Goal: Task Accomplishment & Management: Manage account settings

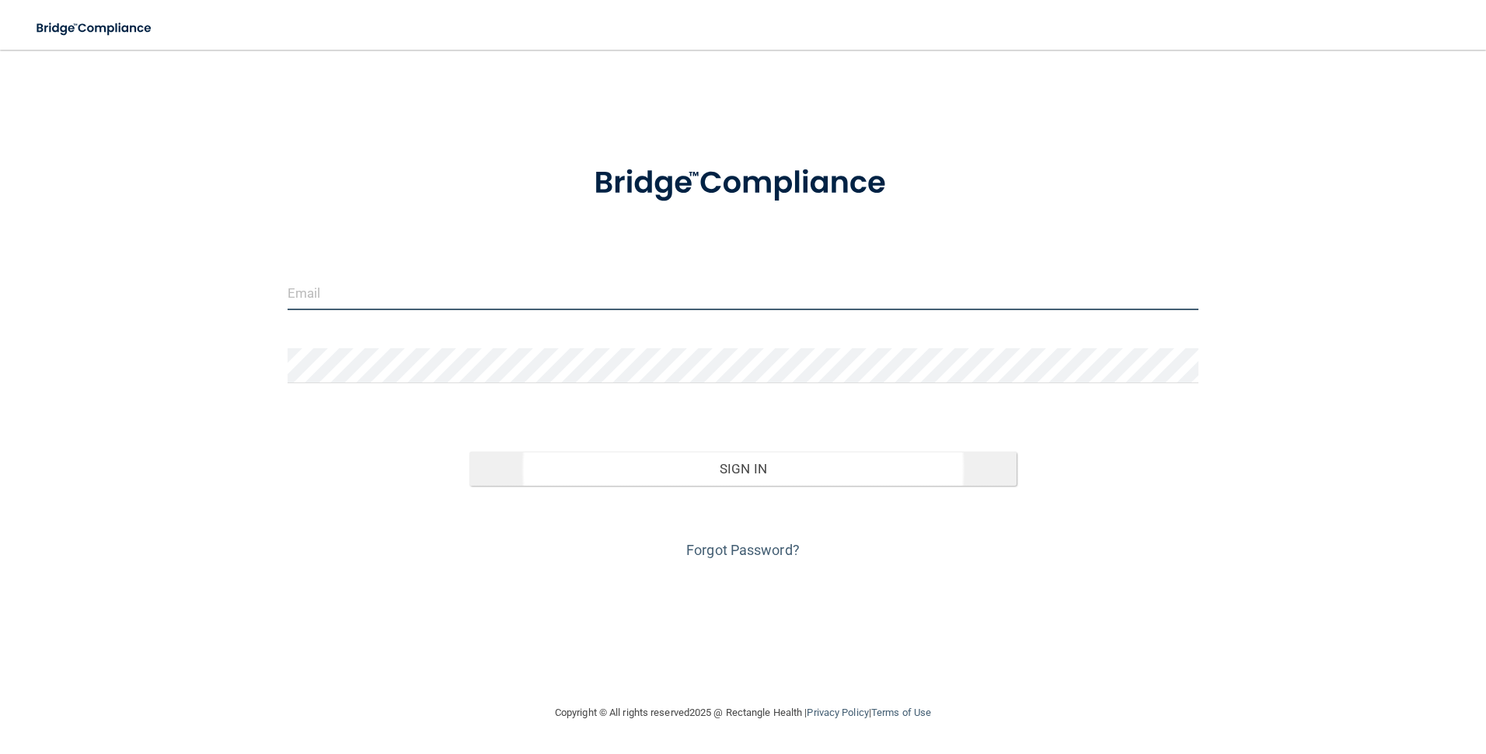
type input "[EMAIL_ADDRESS][DOMAIN_NAME]"
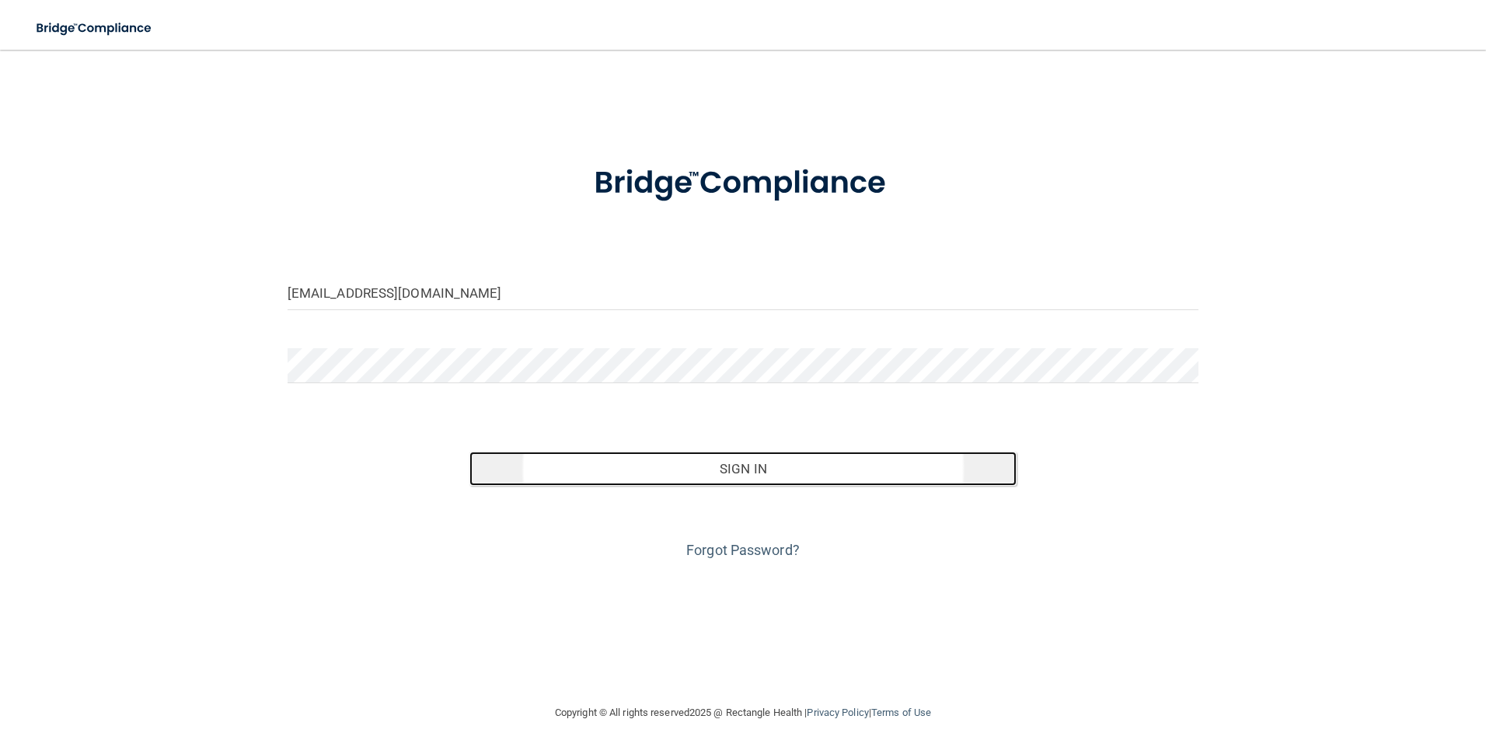
click at [738, 479] on button "Sign In" at bounding box center [742, 469] width 547 height 34
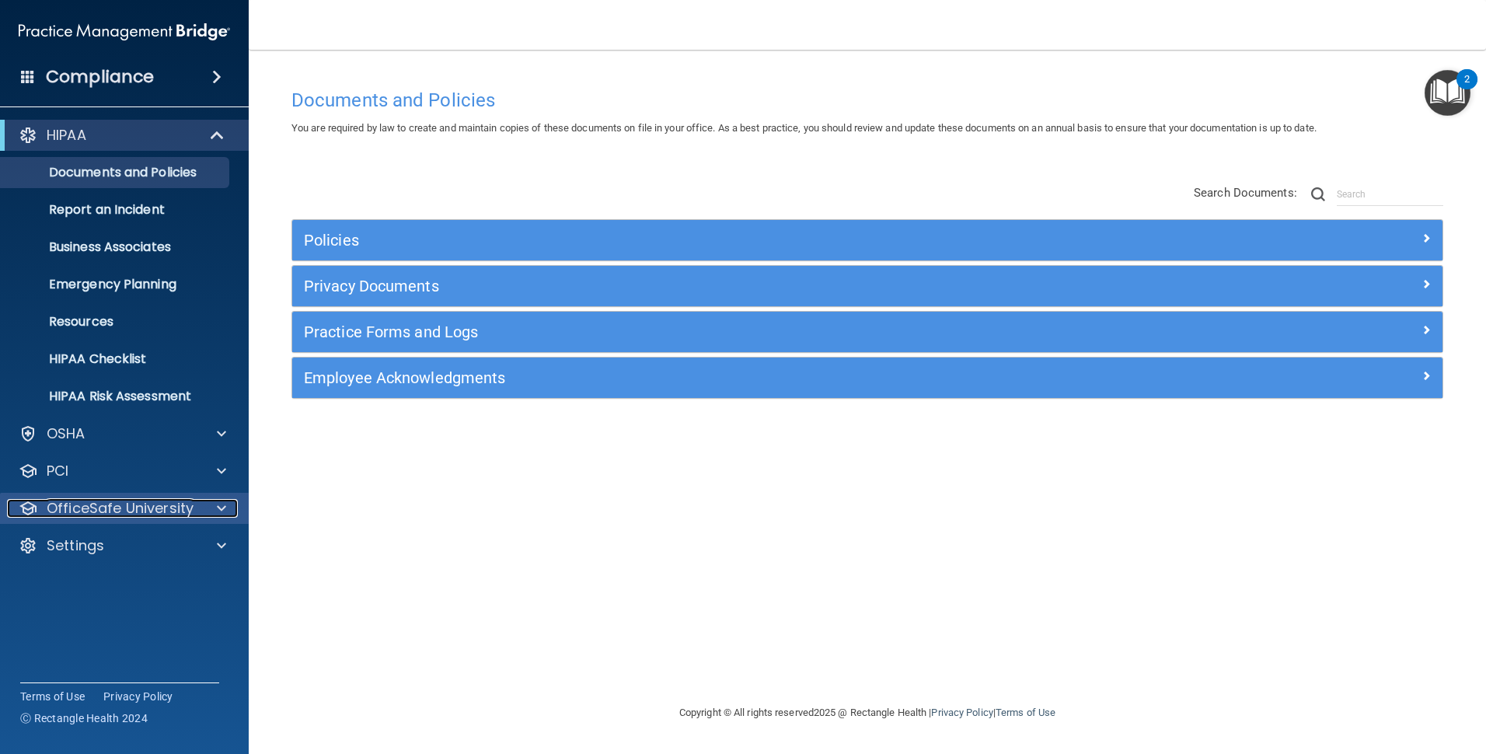
click at [110, 508] on p "OfficeSafe University" at bounding box center [120, 508] width 147 height 19
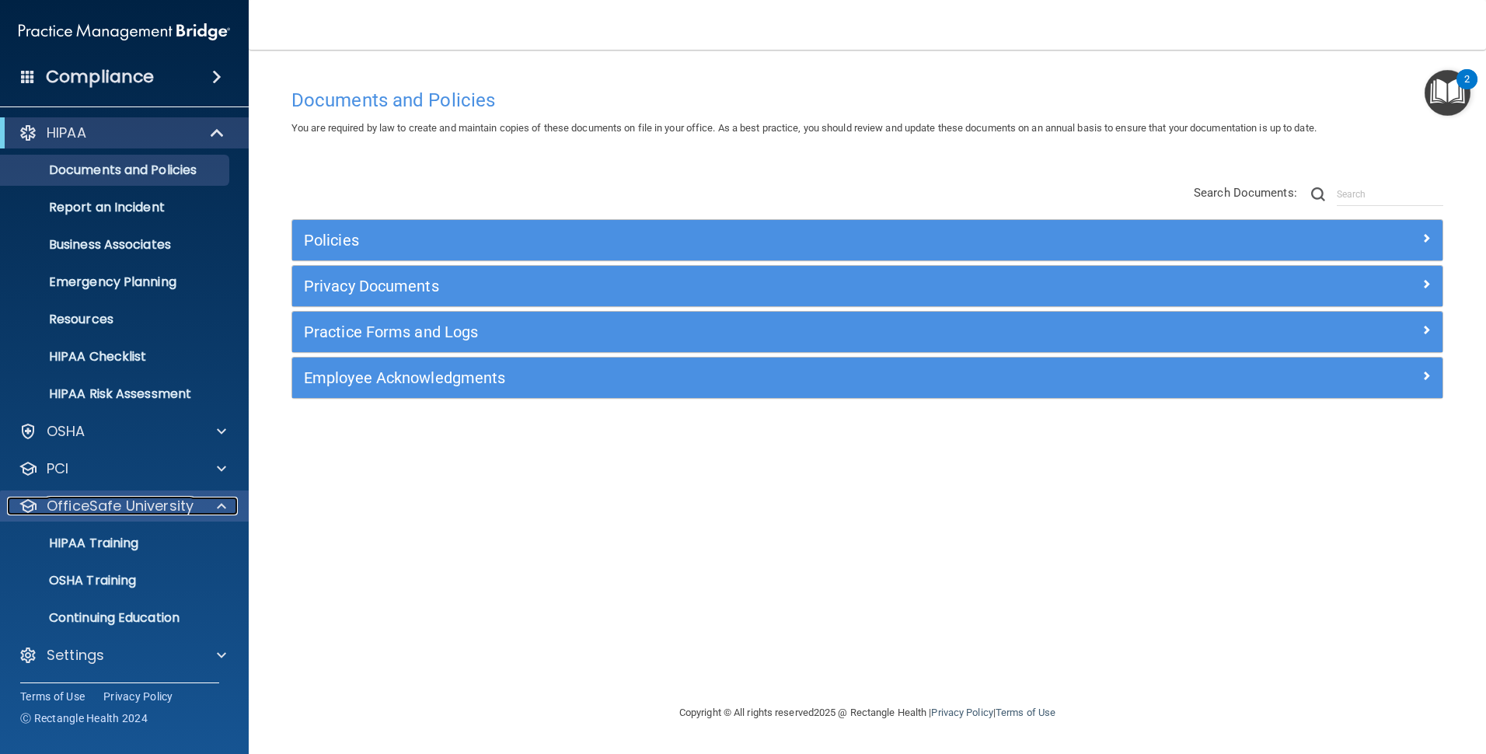
scroll to position [3, 0]
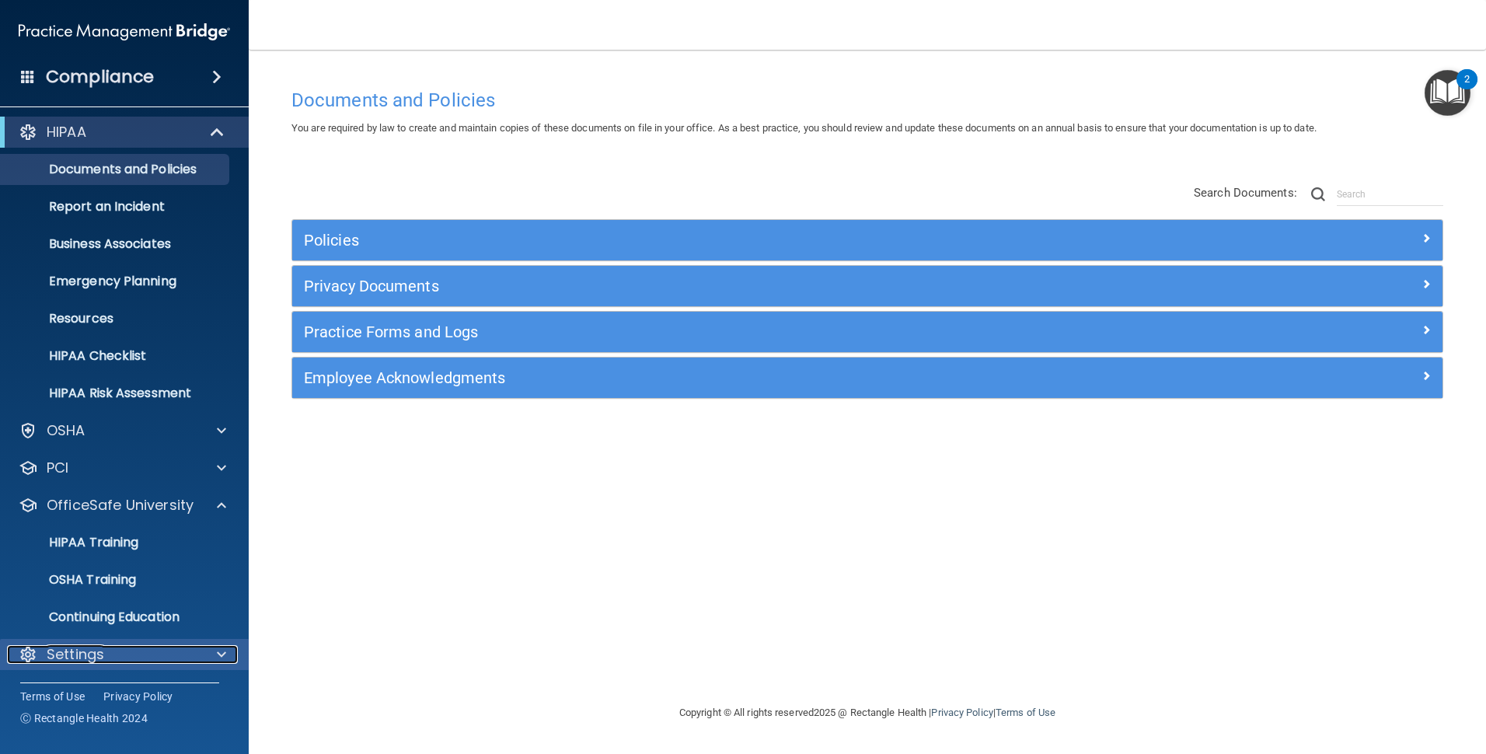
click at [103, 655] on p "Settings" at bounding box center [76, 654] width 58 height 19
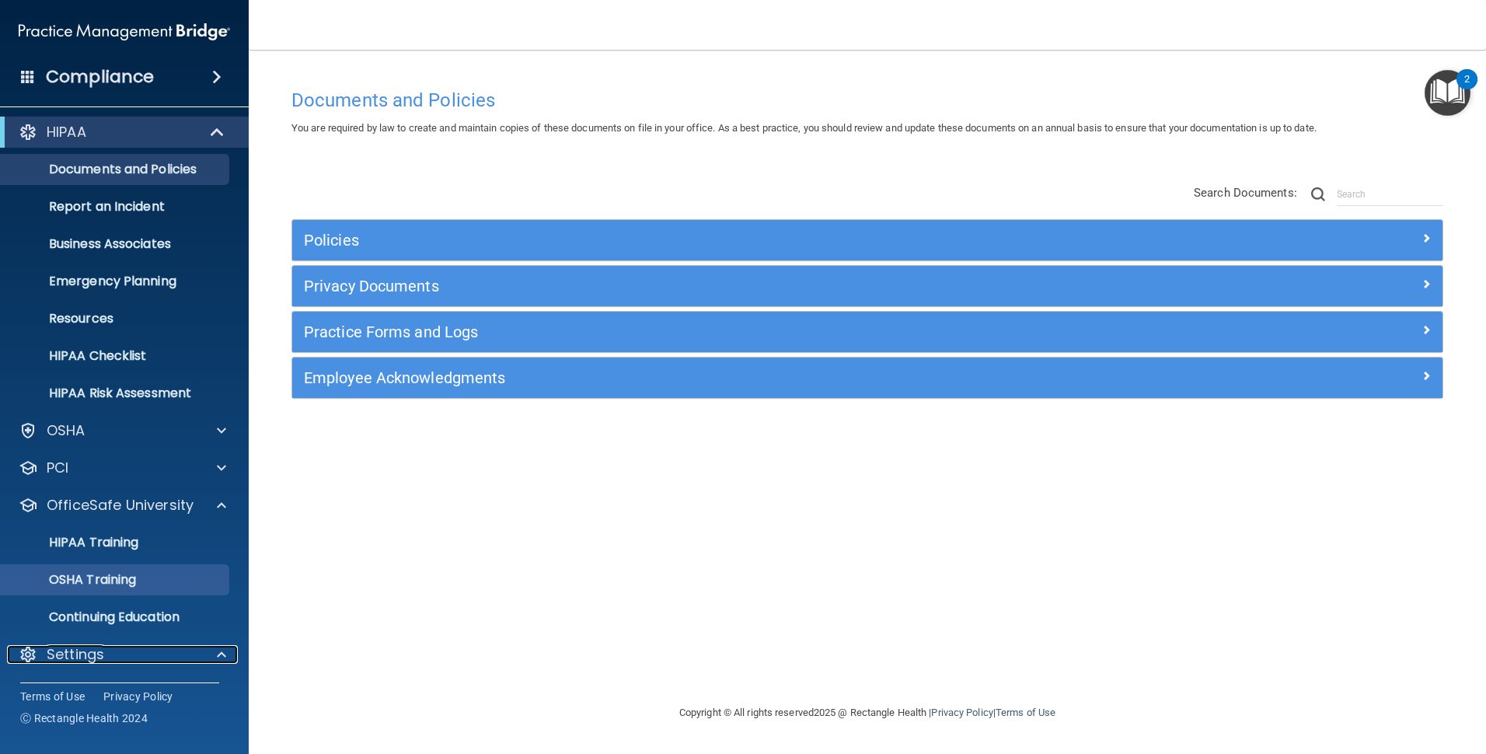
scroll to position [152, 0]
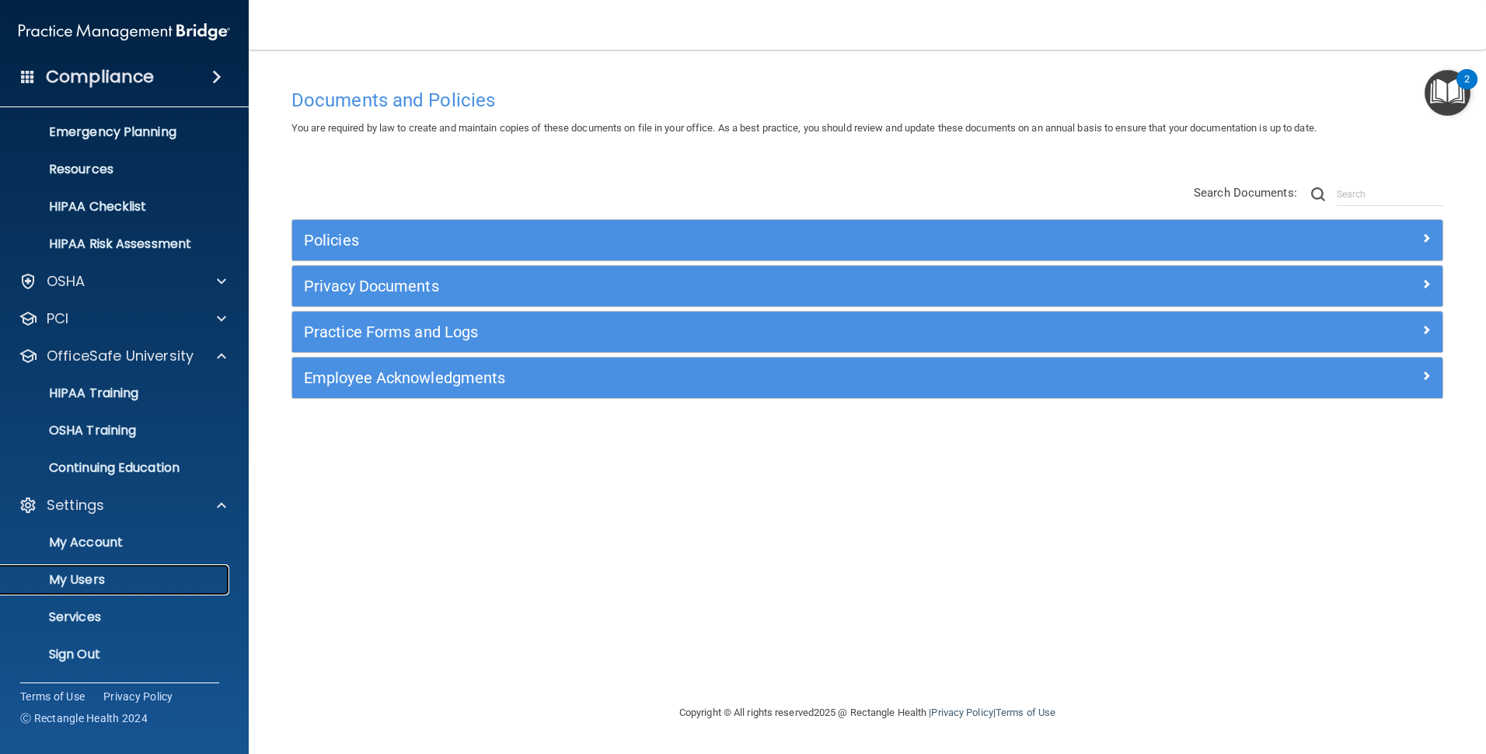
click at [117, 582] on p "My Users" at bounding box center [116, 580] width 212 height 16
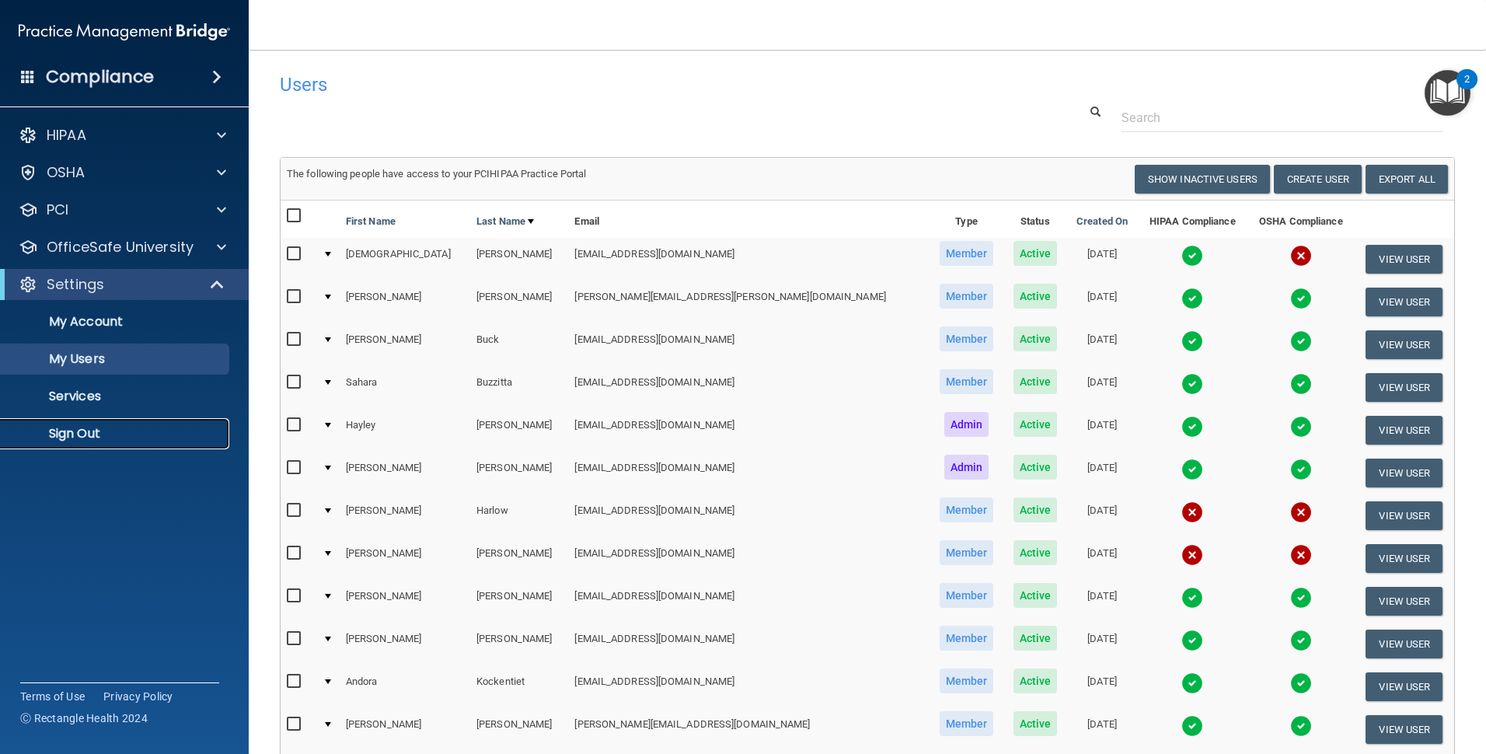
click at [98, 426] on p "Sign Out" at bounding box center [116, 434] width 212 height 16
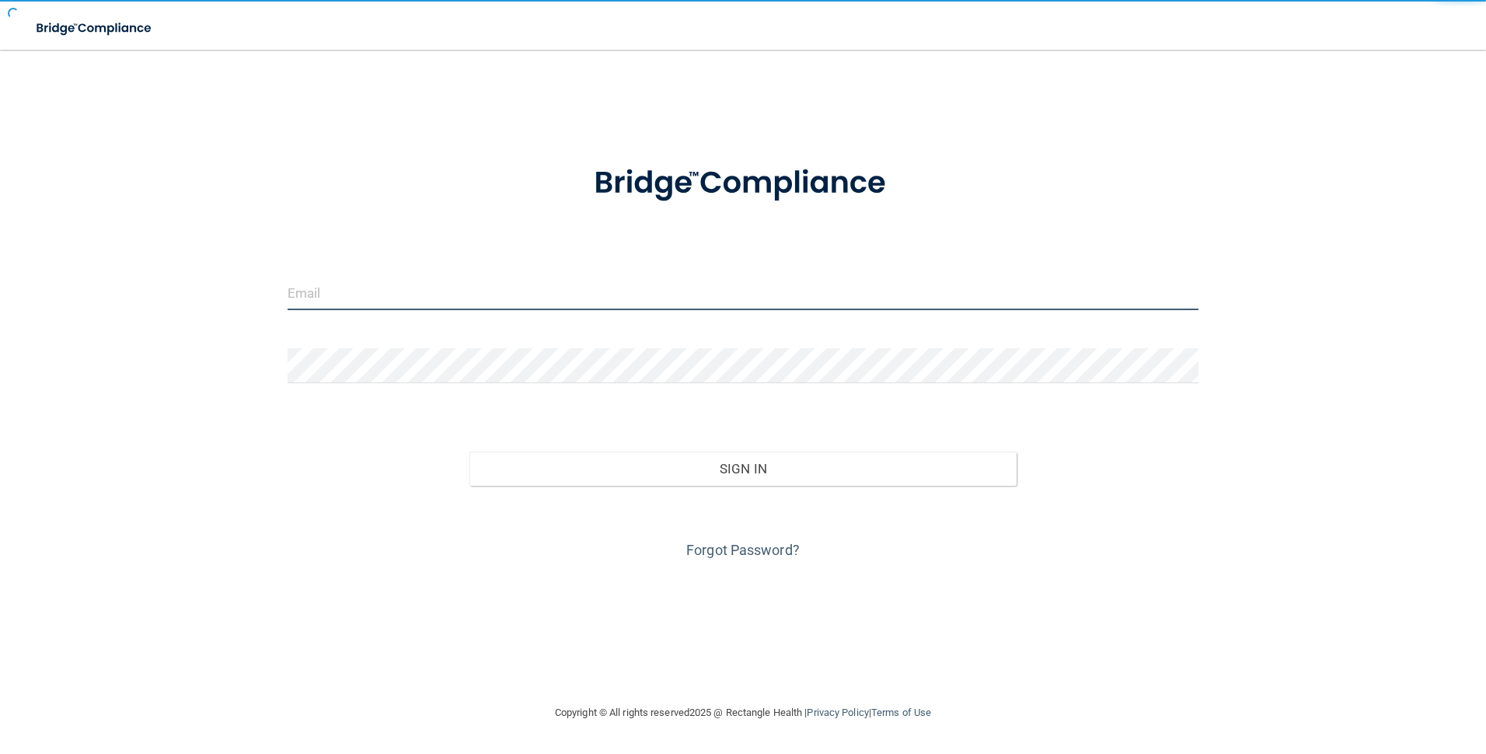
type input "[EMAIL_ADDRESS][DOMAIN_NAME]"
